Goal: Task Accomplishment & Management: Use online tool/utility

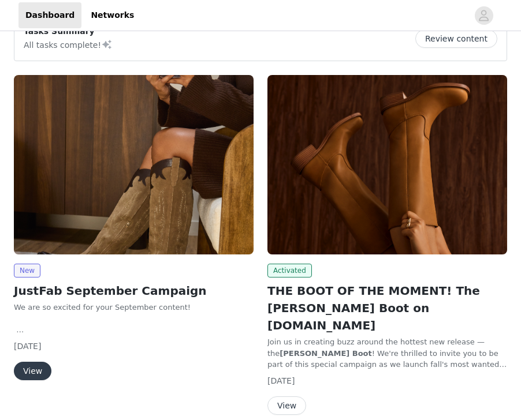
scroll to position [29, 0]
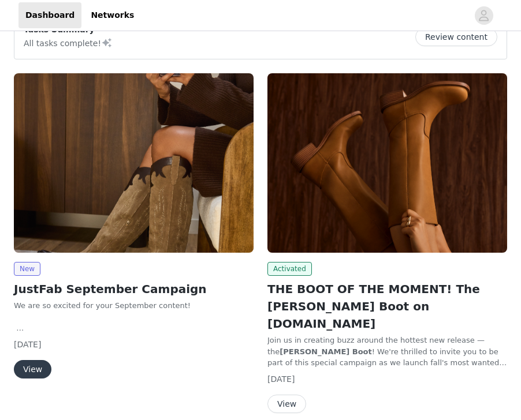
click at [323, 216] on img at bounding box center [387, 163] width 240 height 180
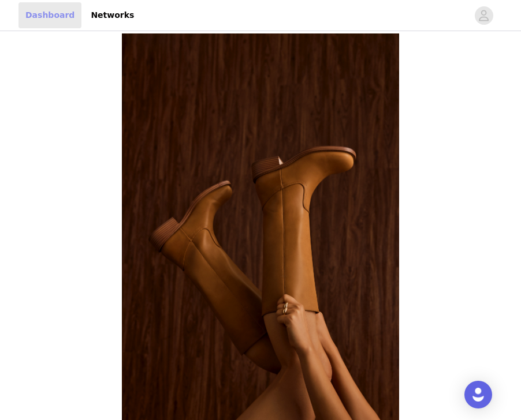
scroll to position [29, 0]
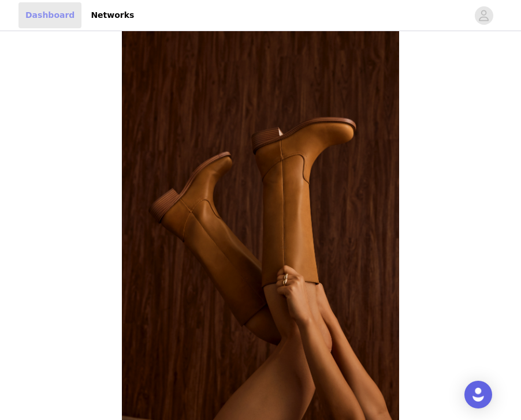
click at [47, 20] on link "Dashboard" at bounding box center [49, 15] width 63 height 26
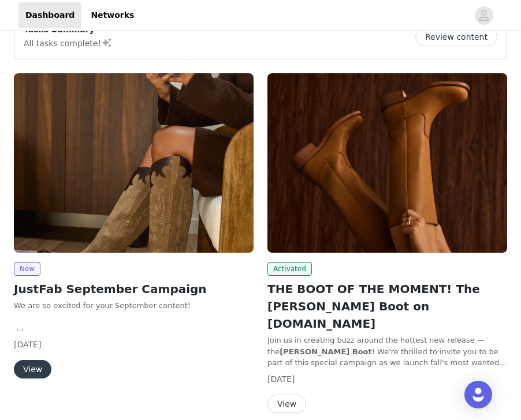
click at [164, 205] on img at bounding box center [134, 163] width 240 height 180
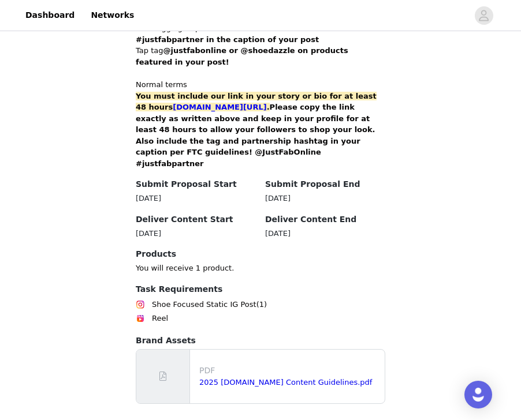
scroll to position [798, 0]
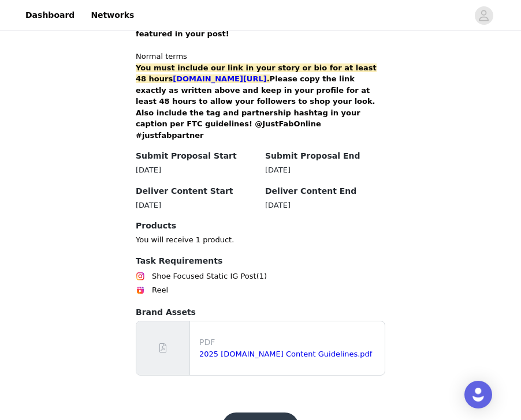
click at [253, 413] on button "Get Started" at bounding box center [260, 427] width 77 height 28
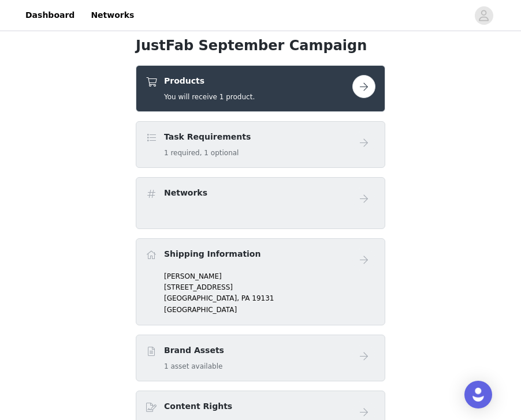
scroll to position [432, 0]
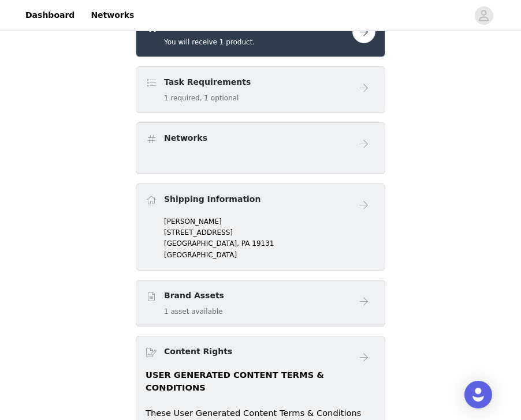
click at [313, 88] on div "Task Requirements 1 required, 1 optional" at bounding box center [248, 89] width 207 height 27
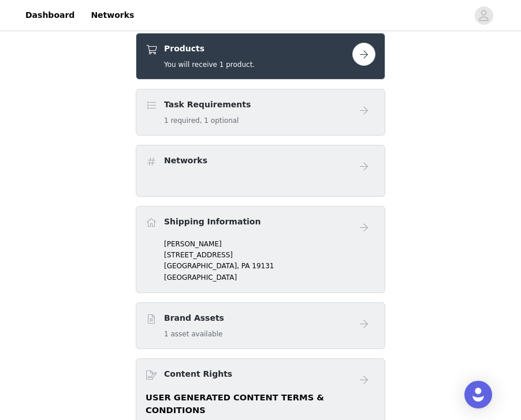
scroll to position [405, 0]
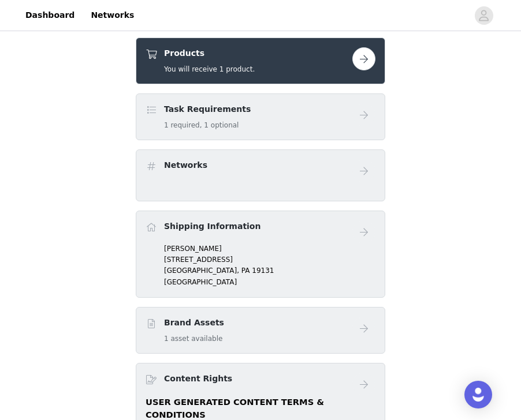
click at [369, 59] on button "button" at bounding box center [363, 58] width 23 height 23
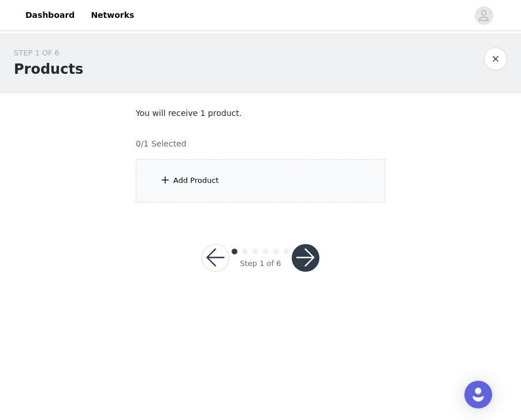
click at [251, 193] on div "Add Product" at bounding box center [260, 180] width 249 height 43
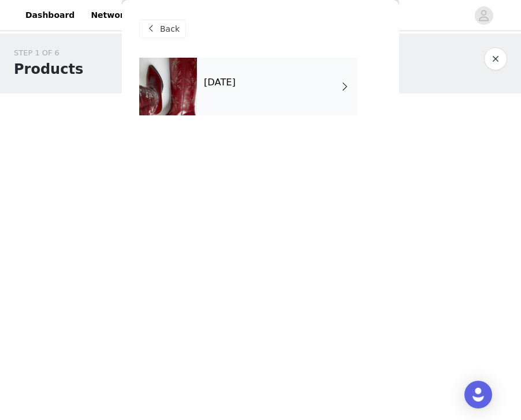
click at [263, 111] on div "[DATE]" at bounding box center [277, 87] width 160 height 58
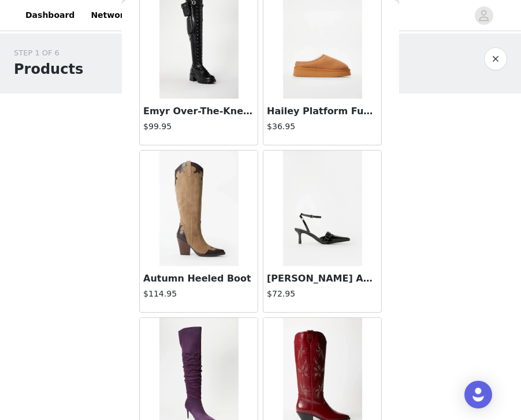
scroll to position [640, 0]
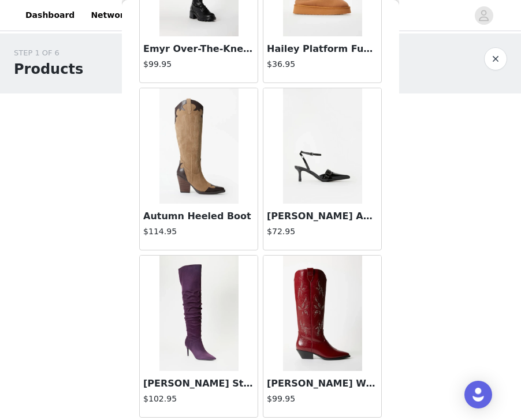
click at [298, 287] on img at bounding box center [322, 313] width 79 height 115
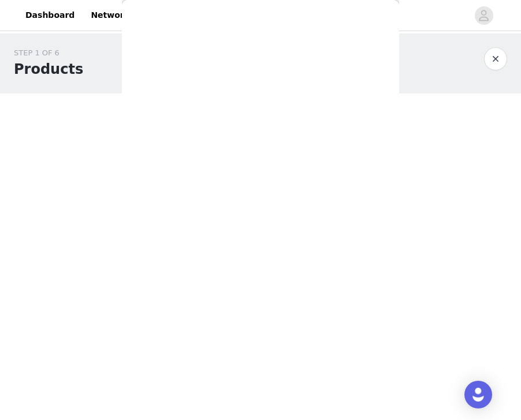
scroll to position [0, 0]
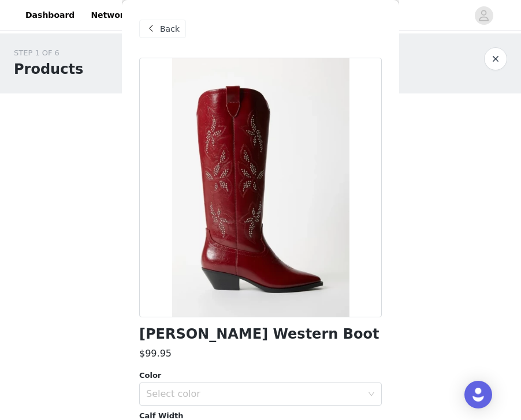
click at [162, 27] on span "Back" at bounding box center [170, 29] width 20 height 12
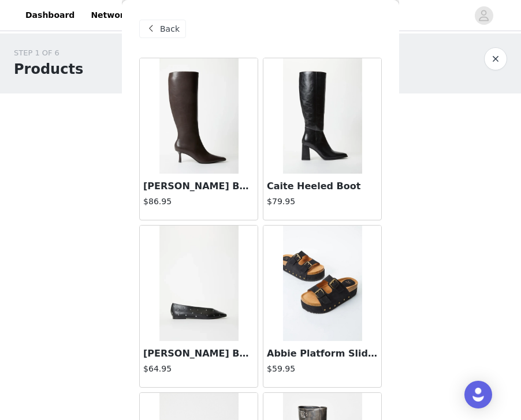
click at [223, 152] on img at bounding box center [198, 115] width 79 height 115
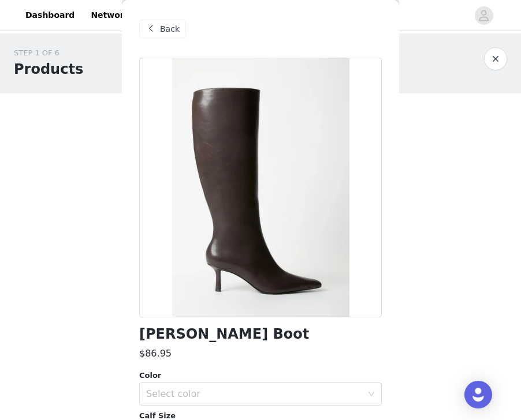
click at [170, 37] on div "Back" at bounding box center [162, 29] width 47 height 18
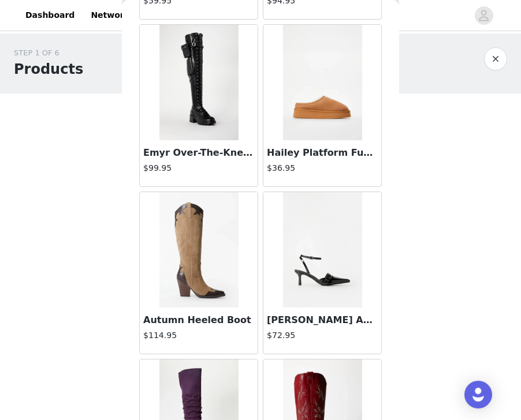
scroll to position [640, 0]
